Goal: Transaction & Acquisition: Purchase product/service

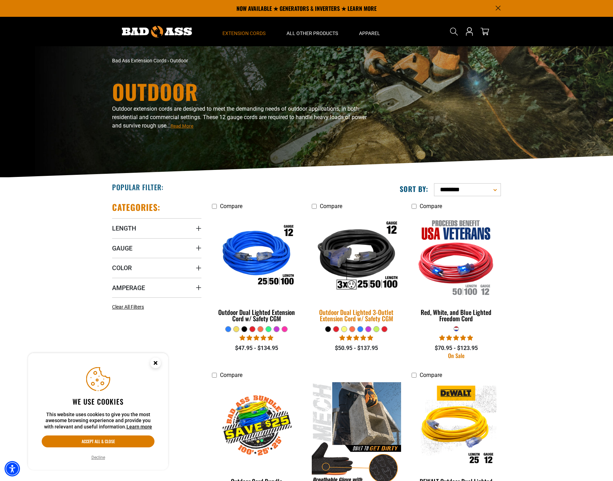
click at [363, 255] on img at bounding box center [356, 257] width 98 height 90
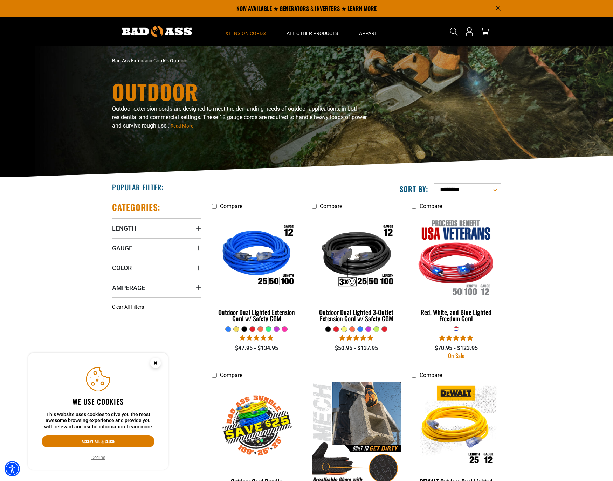
click at [49, 220] on section "**********" at bounding box center [306, 449] width 613 height 542
